Goal: Find specific fact: Find specific fact

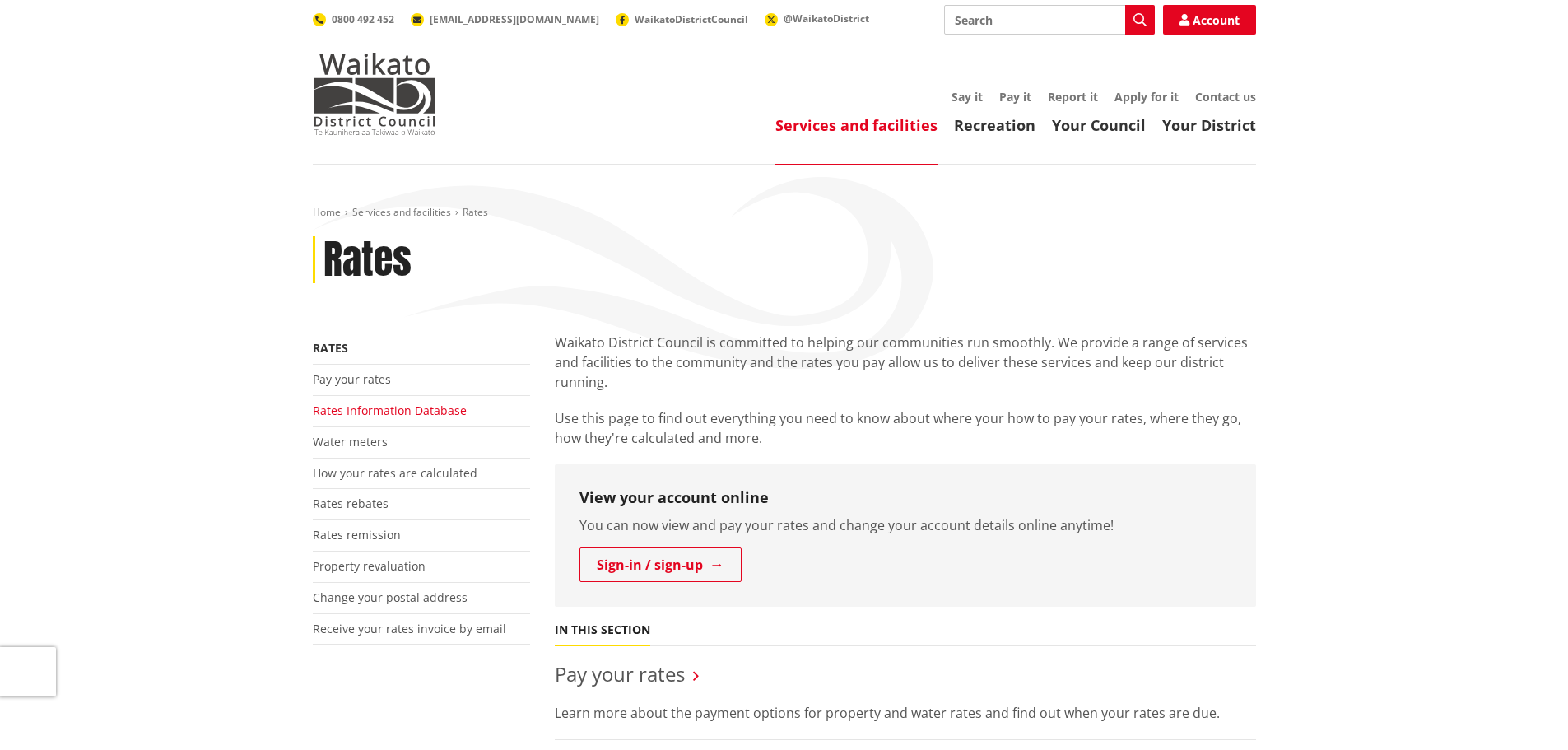
click at [338, 408] on link "Rates Information Database" at bounding box center [390, 410] width 154 height 15
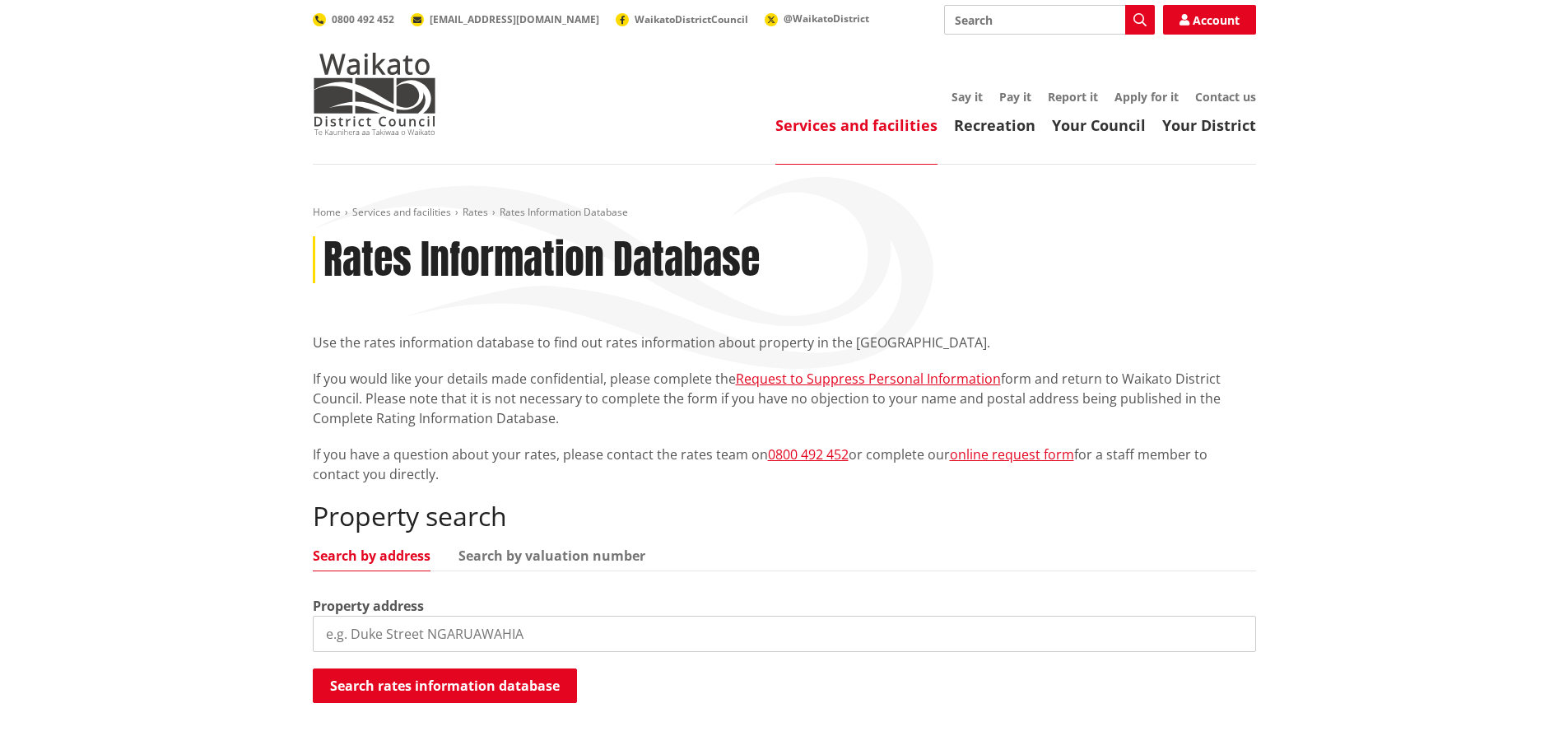
click at [398, 630] on input "search" at bounding box center [784, 634] width 943 height 36
click at [410, 690] on button "Search rates information database" at bounding box center [445, 686] width 264 height 34
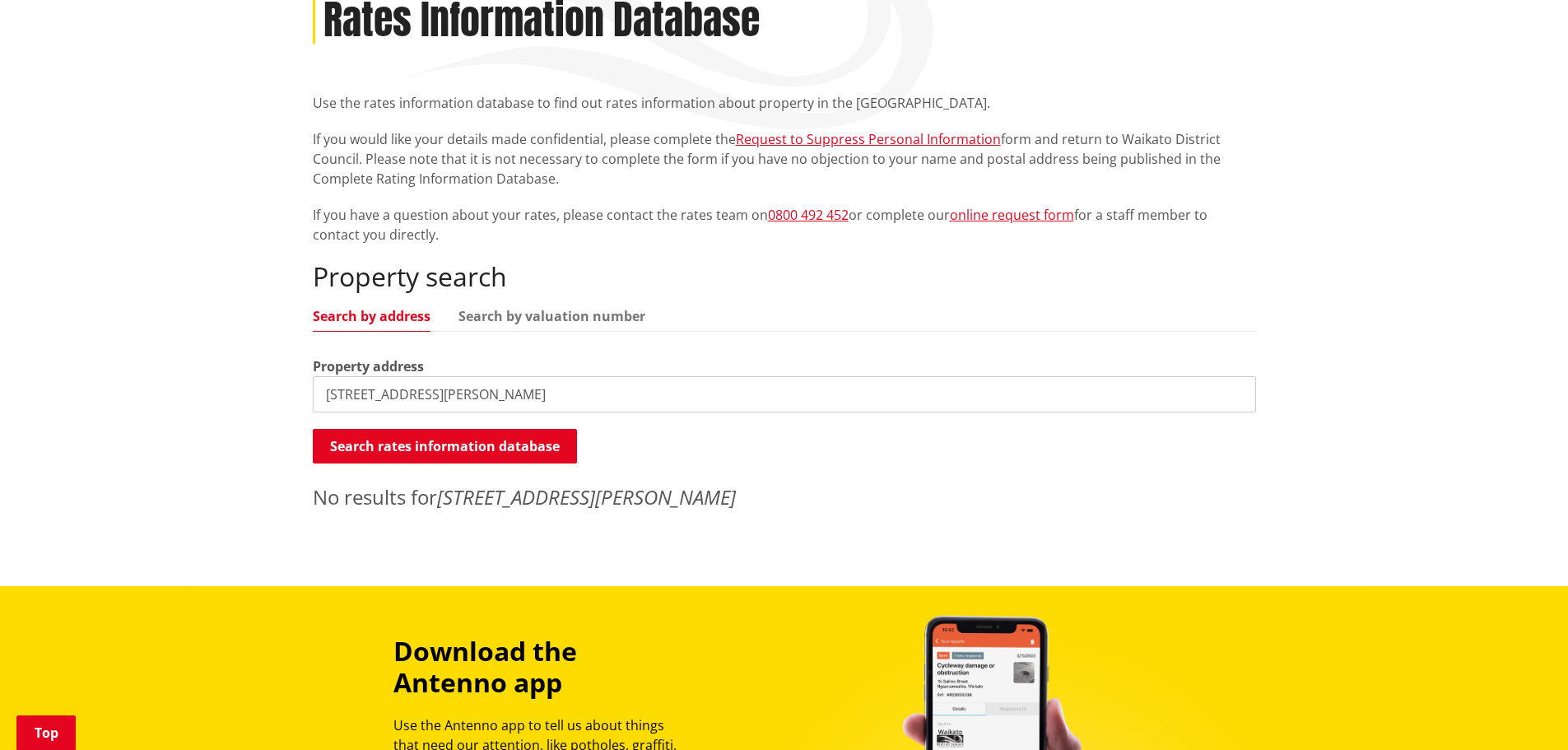
scroll to position [247, 0]
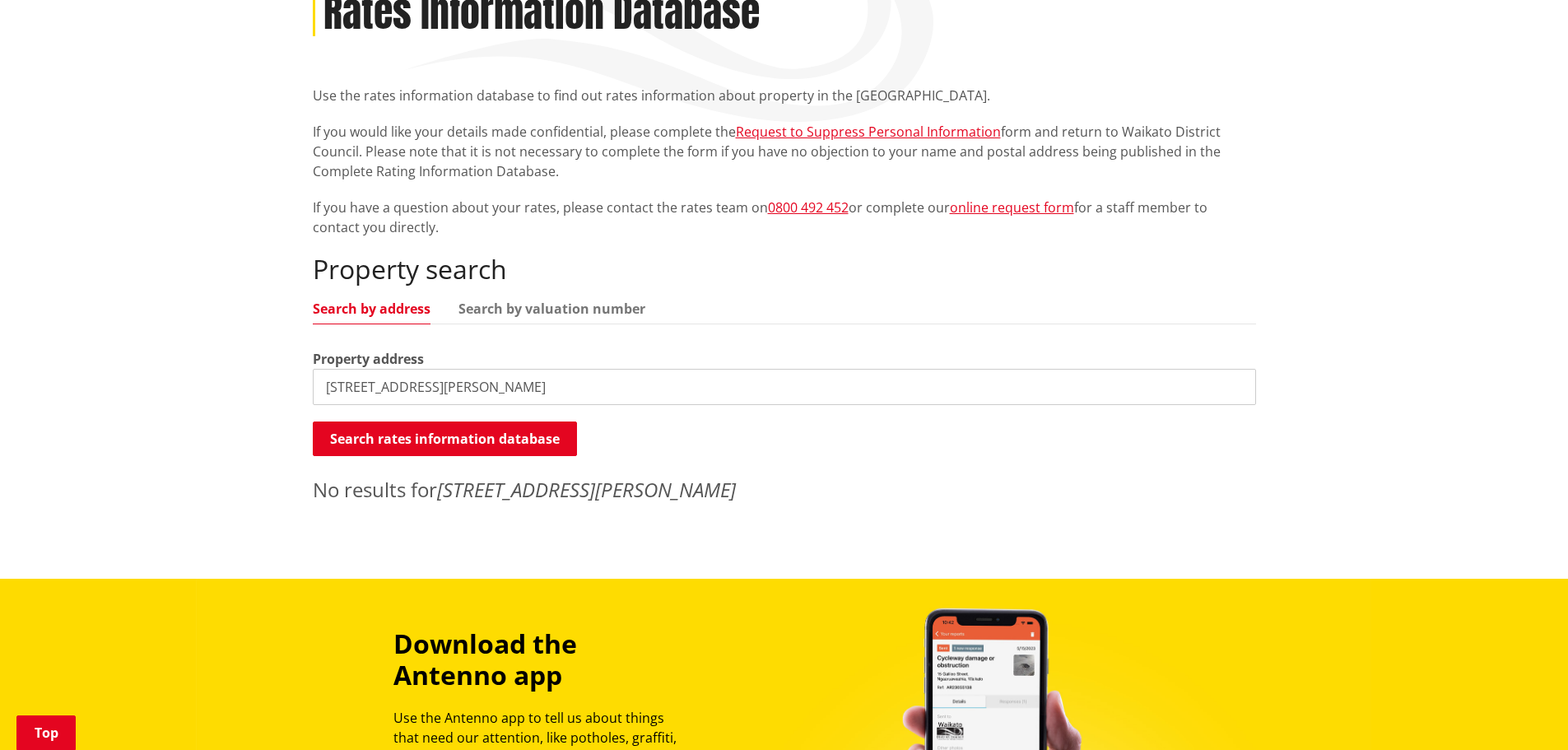
drag, startPoint x: 572, startPoint y: 391, endPoint x: 454, endPoint y: 388, distance: 118.0
click at [454, 388] on input "96 Harriett Johnston Drive Pokeno" at bounding box center [784, 387] width 943 height 36
click at [439, 435] on button "Search rates information database" at bounding box center [445, 439] width 264 height 34
click at [428, 391] on input "96 Harriett Johnston" at bounding box center [784, 387] width 943 height 36
click at [456, 457] on div "Search rates information database Searching..." at bounding box center [784, 440] width 943 height 37
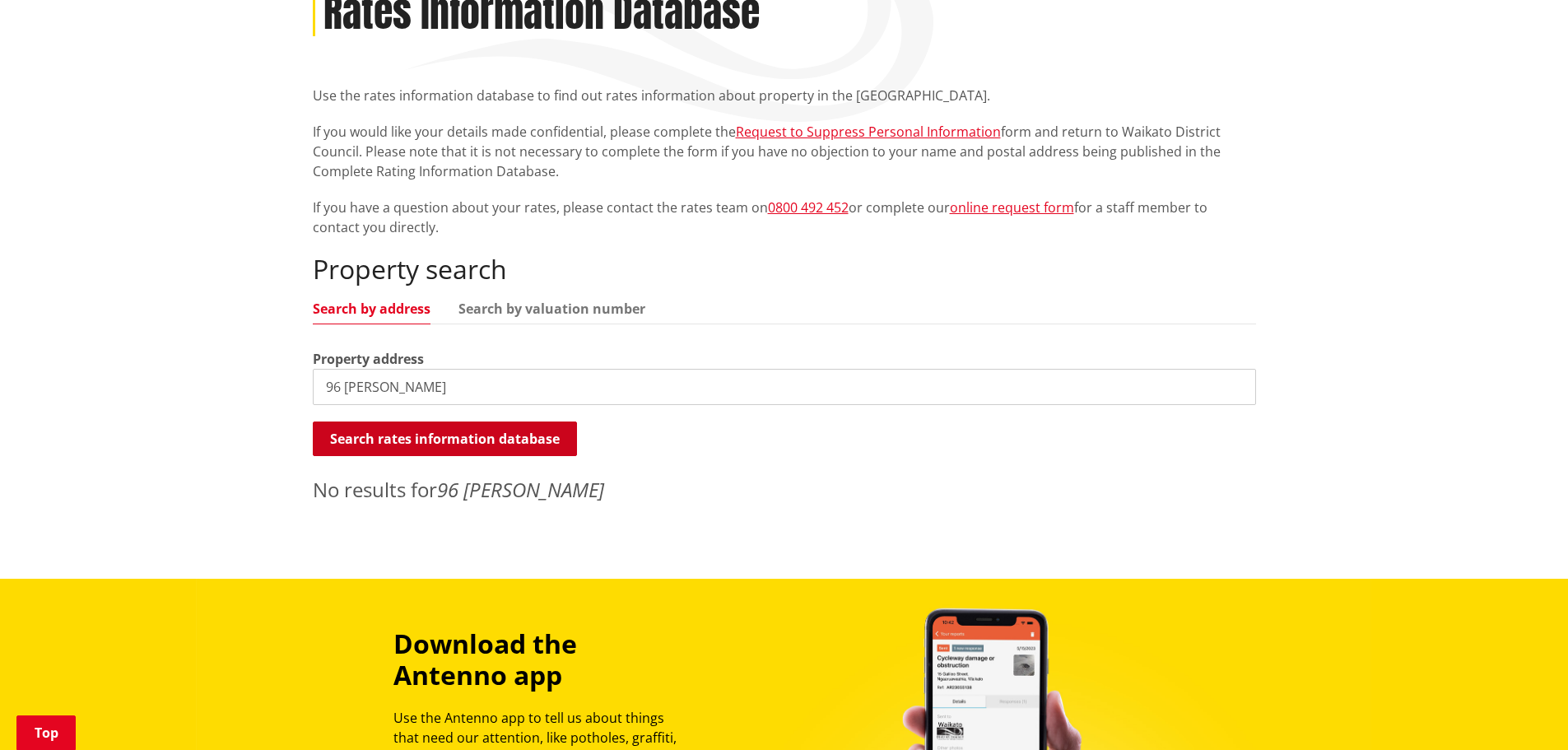
click at [459, 440] on button "Search rates information database" at bounding box center [445, 439] width 264 height 34
click at [478, 399] on input "96 Harriett Johnson" at bounding box center [784, 387] width 943 height 36
click at [388, 388] on input "96 Harriett Johnson Drive" at bounding box center [784, 387] width 943 height 36
click at [502, 444] on button "Search rates information database" at bounding box center [445, 439] width 264 height 34
click at [427, 388] on input "96 Harriet Johnson Drive" at bounding box center [784, 387] width 943 height 36
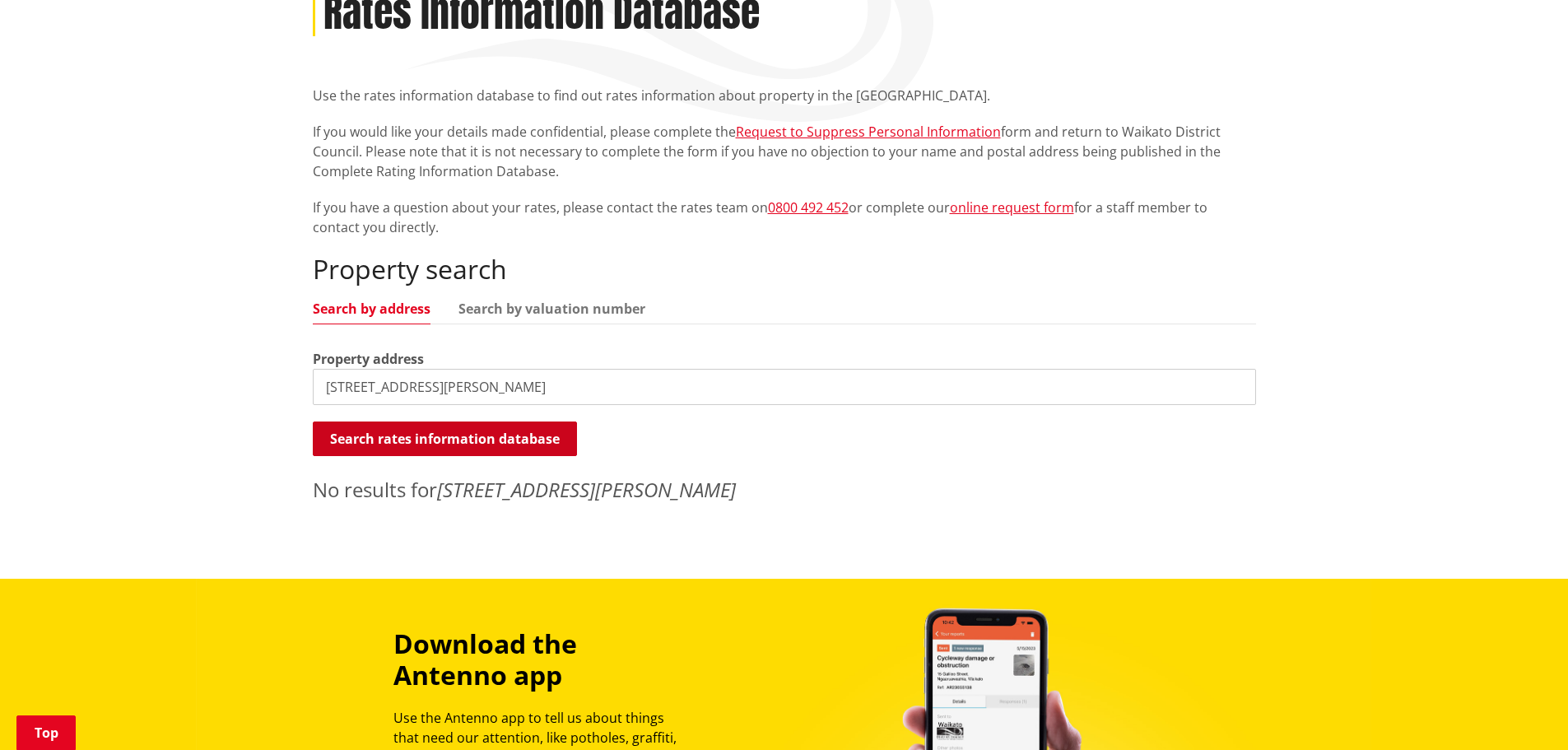
type input "96 Harriet Johnston Drive"
click at [467, 437] on button "Search rates information database" at bounding box center [445, 439] width 264 height 34
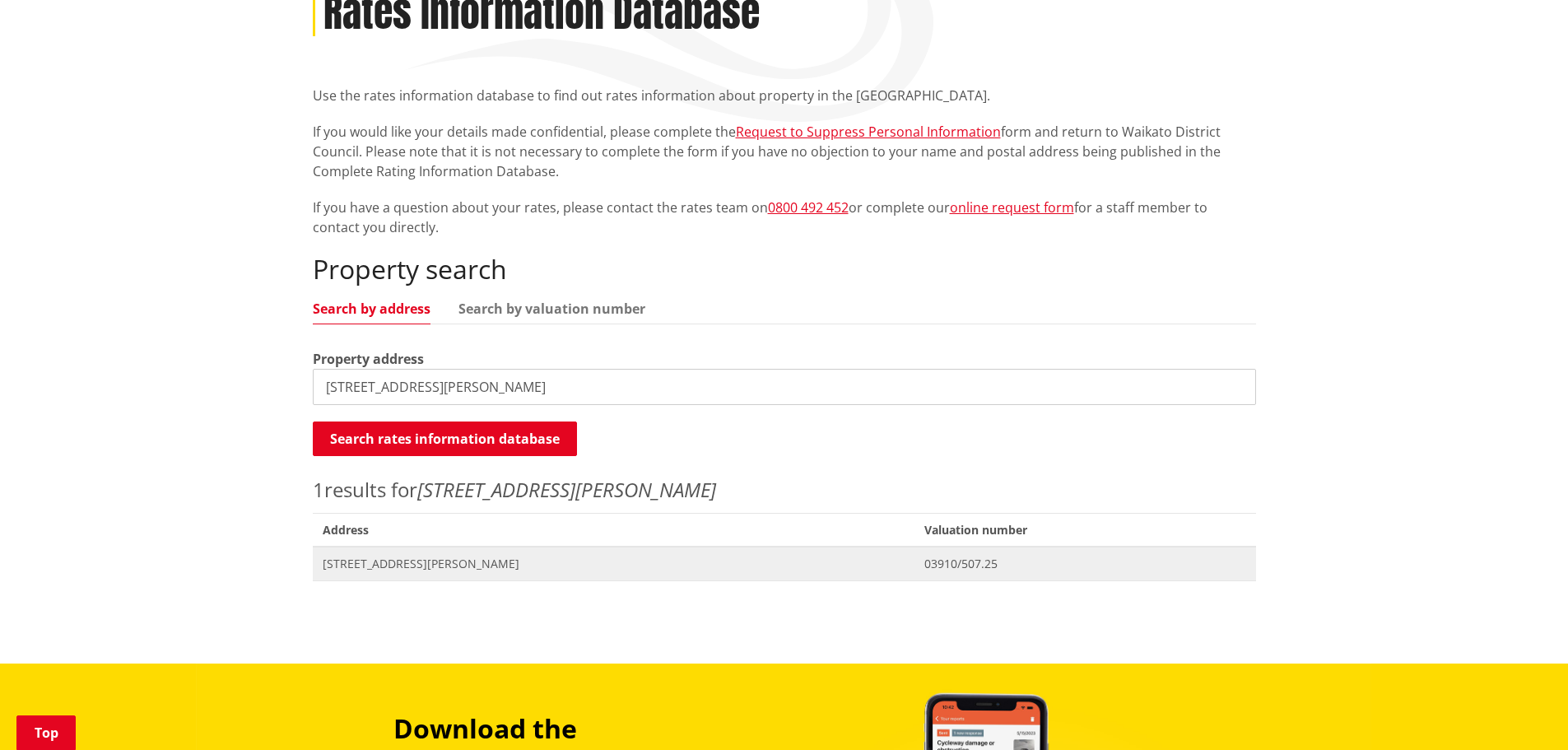
click at [474, 564] on span "[STREET_ADDRESS][PERSON_NAME]" at bounding box center [614, 564] width 583 height 16
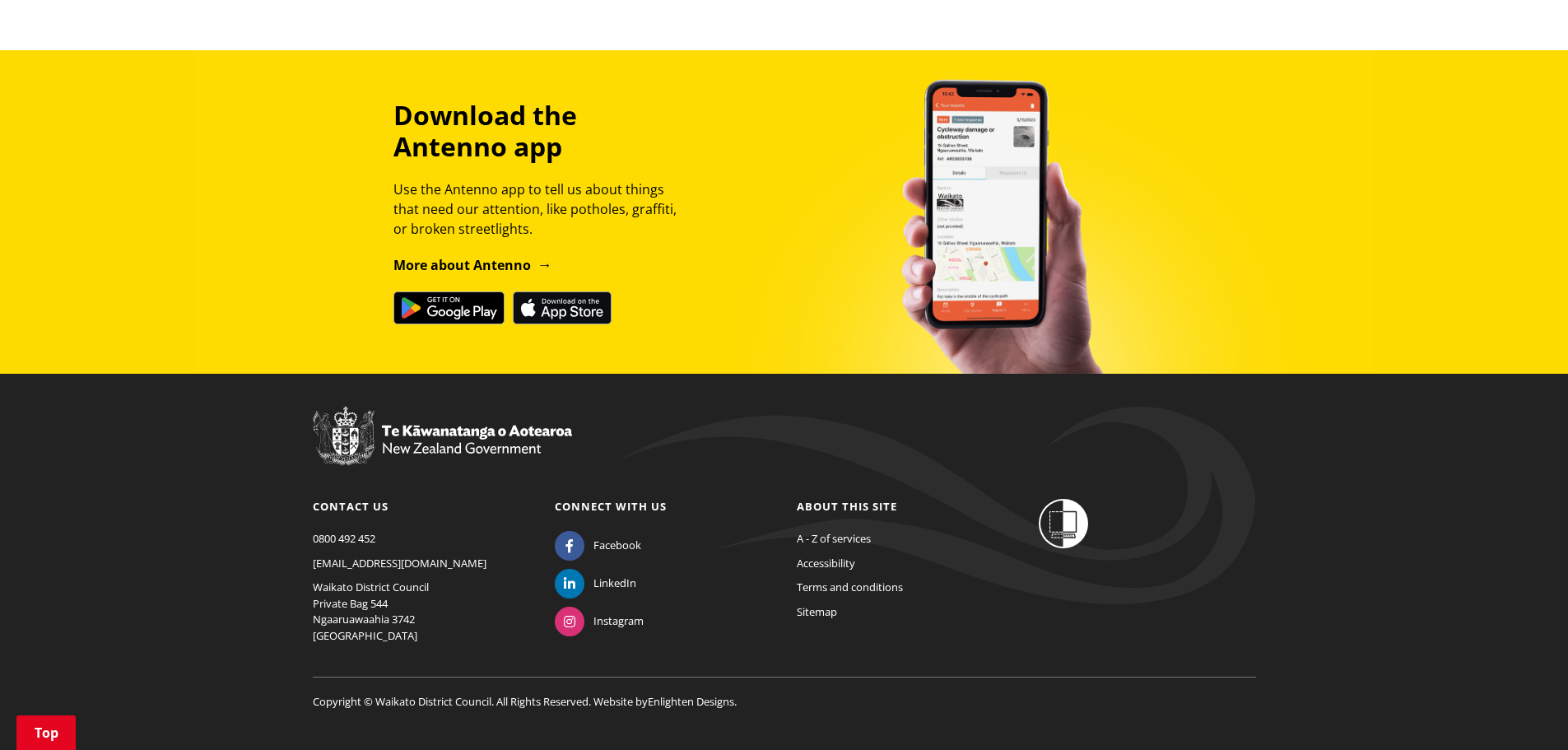
scroll to position [2415, 0]
